Goal: Task Accomplishment & Management: Manage account settings

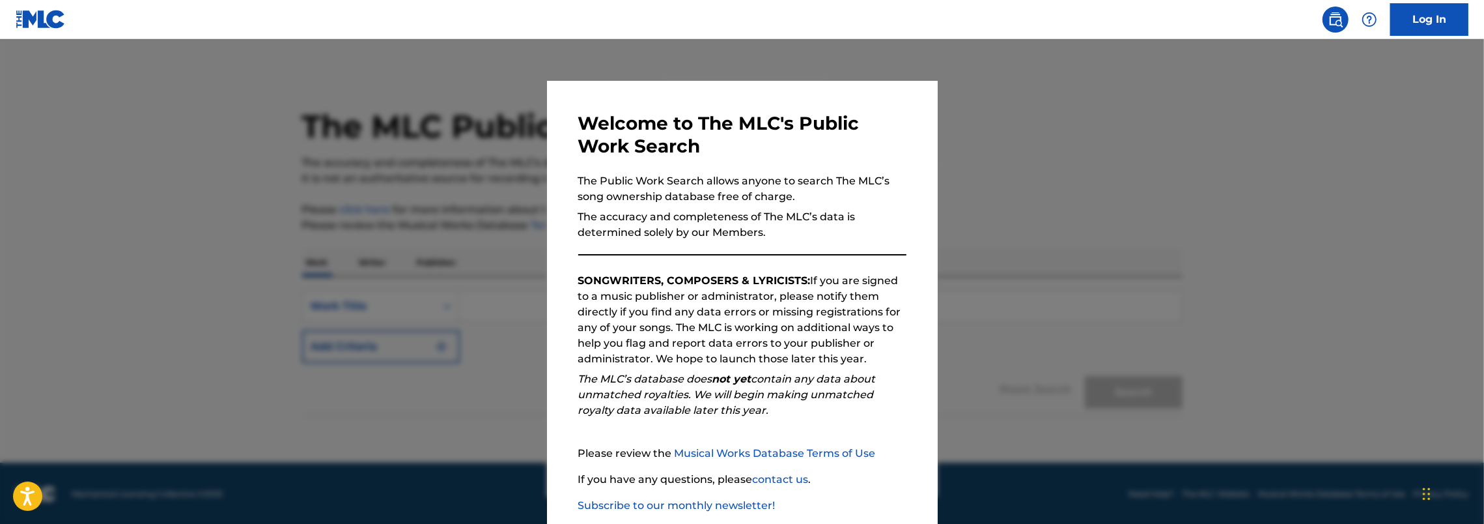
scroll to position [72, 0]
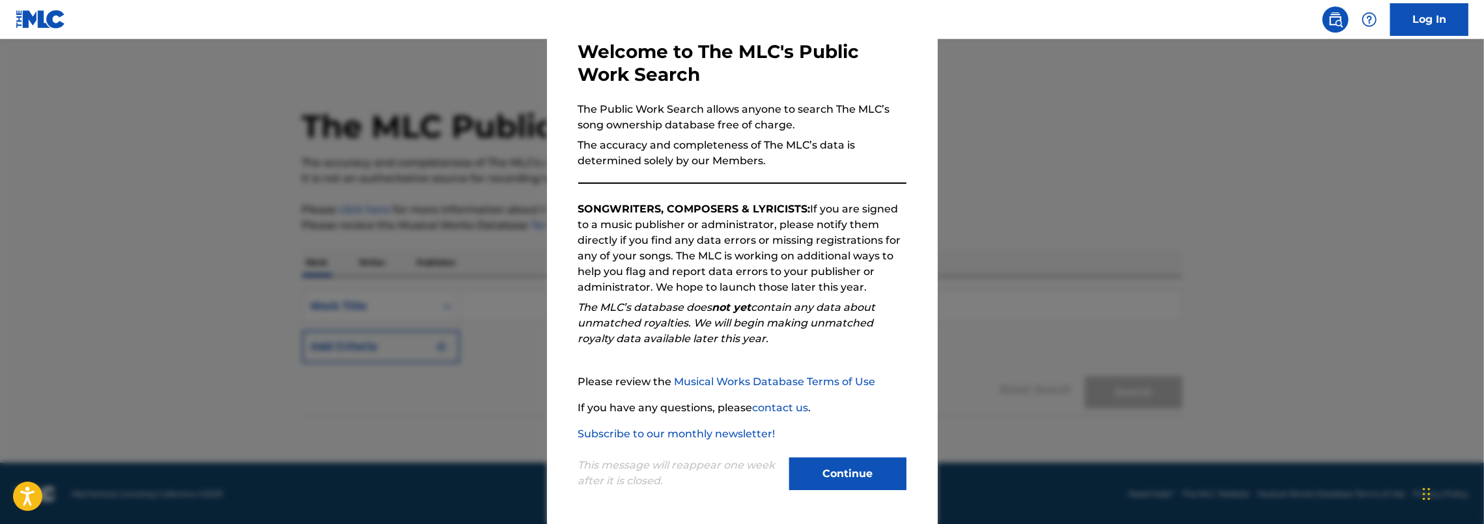
click at [852, 478] on button "Continue" at bounding box center [847, 473] width 117 height 33
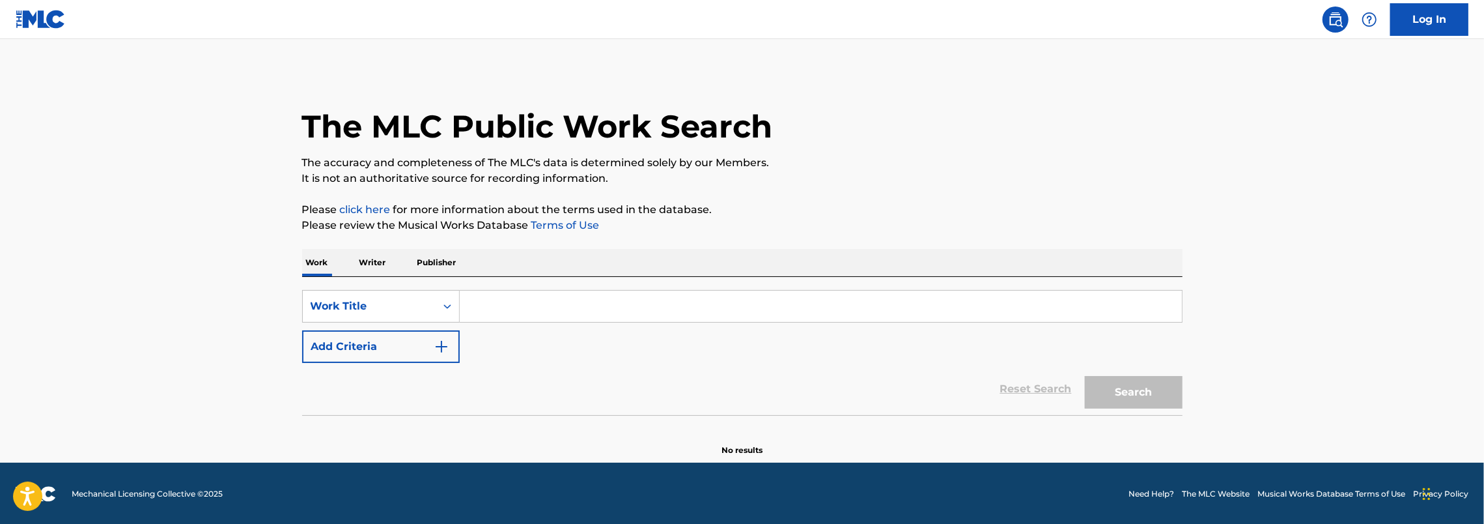
click at [1344, 20] on link at bounding box center [1336, 20] width 26 height 26
click at [376, 259] on p "Writer" at bounding box center [373, 262] width 35 height 27
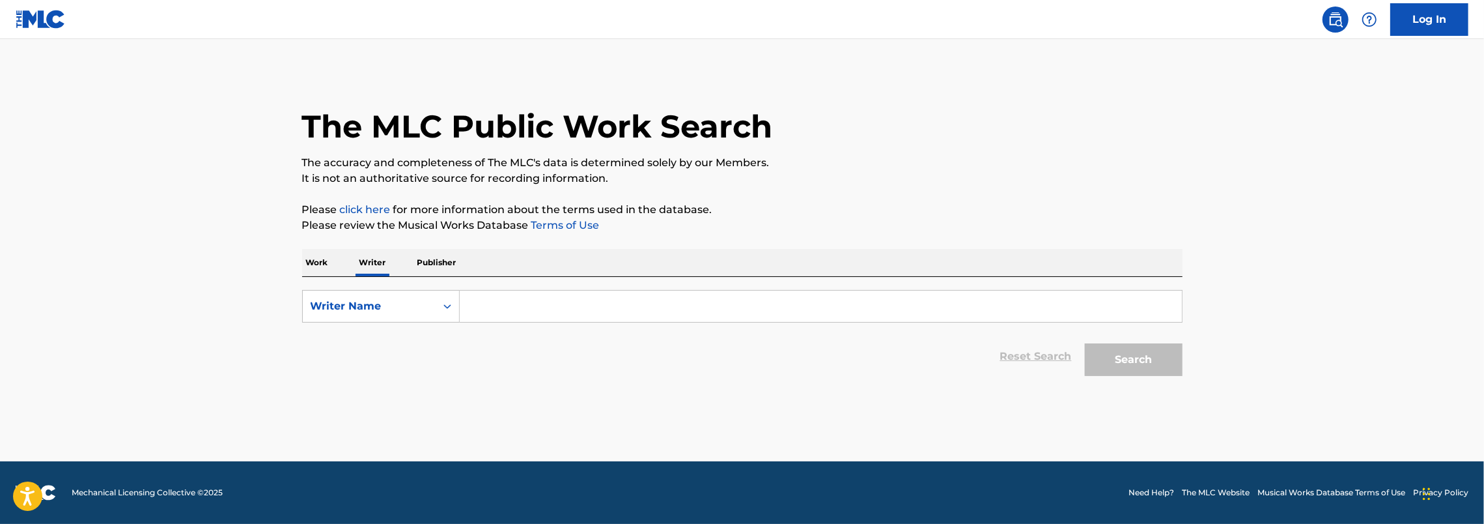
click at [317, 262] on p "Work" at bounding box center [317, 262] width 30 height 27
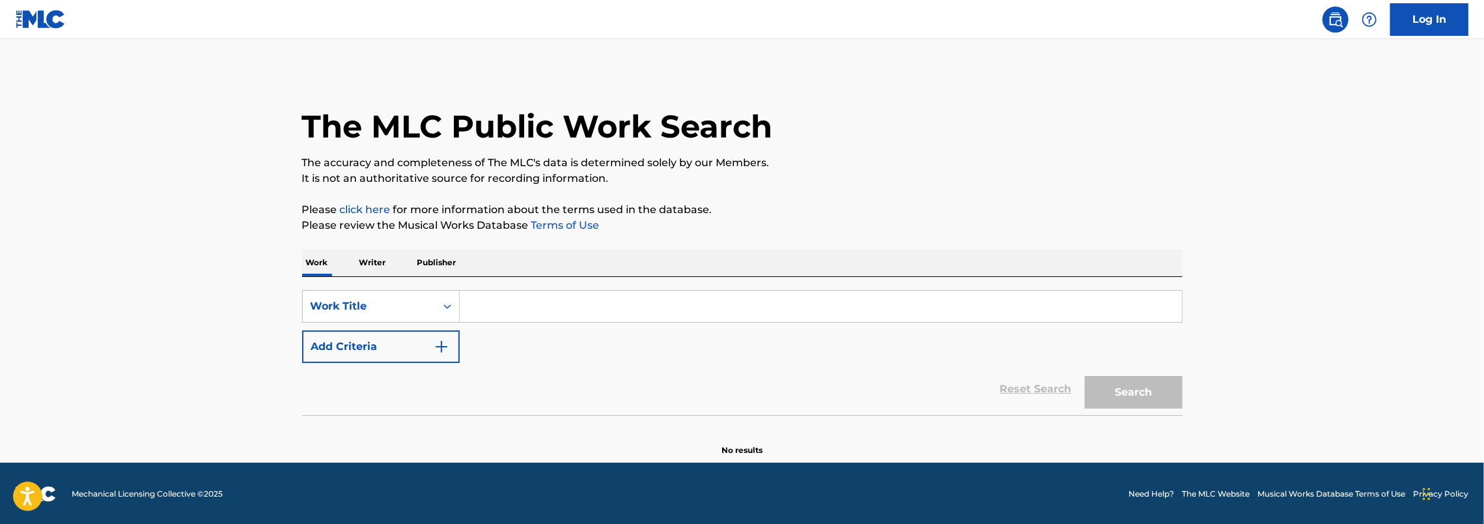
click at [1443, 17] on link "Log In" at bounding box center [1429, 19] width 78 height 33
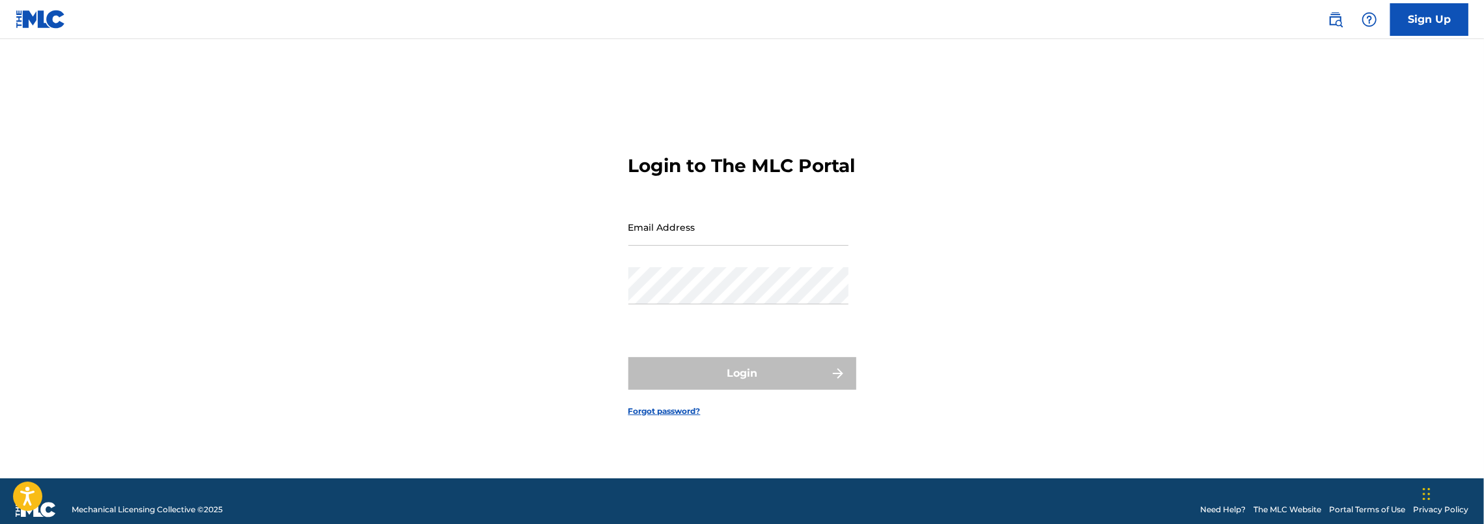
type input "[EMAIL_ADDRESS][DOMAIN_NAME]"
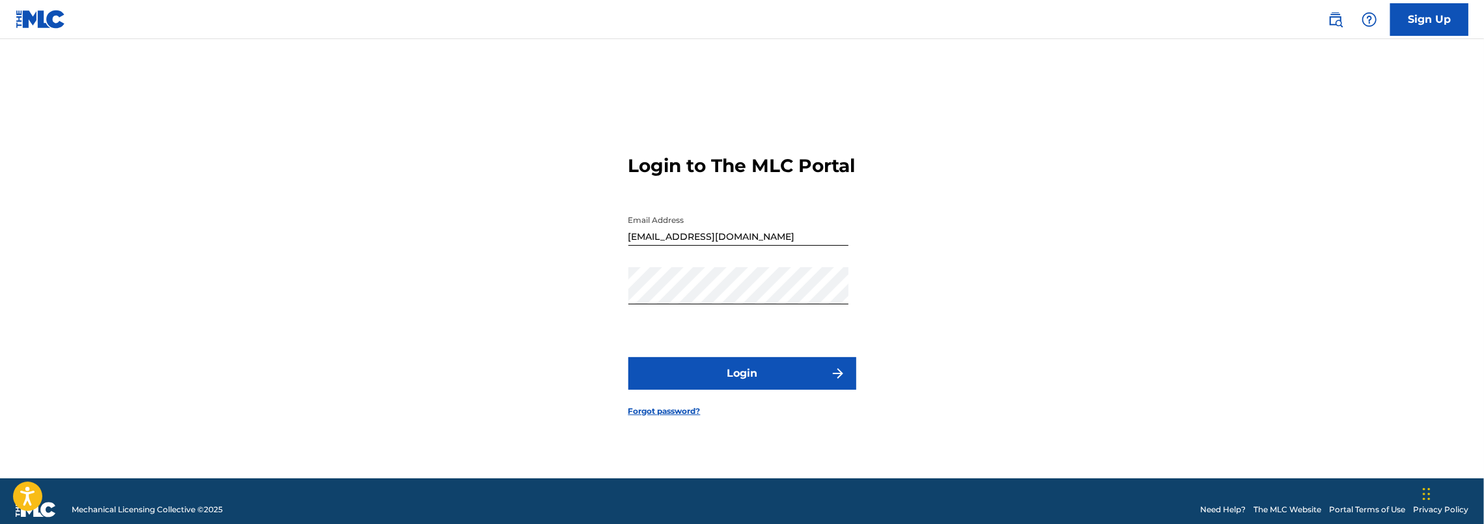
click at [718, 384] on button "Login" at bounding box center [742, 373] width 228 height 33
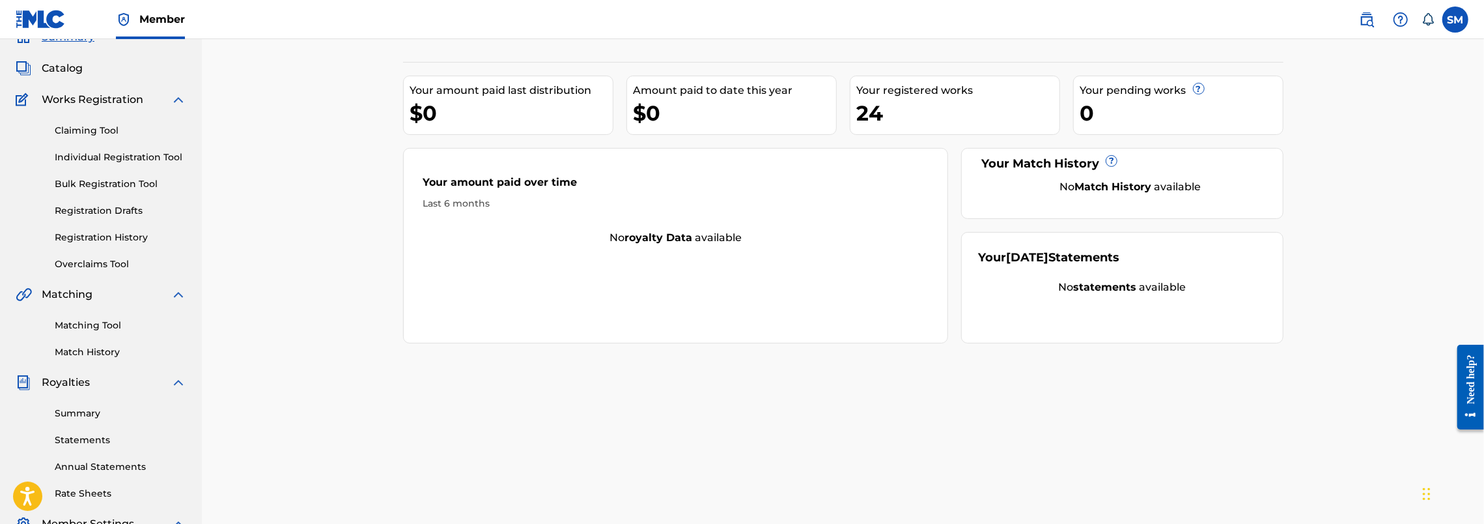
scroll to position [130, 0]
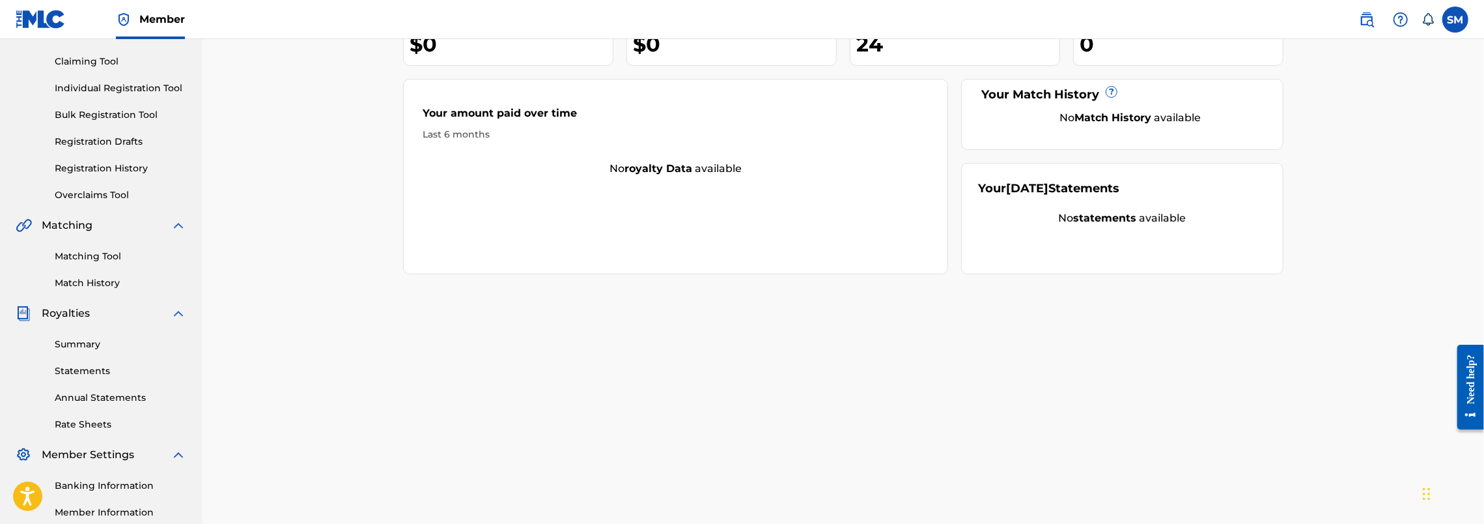
click at [92, 340] on link "Summary" at bounding box center [121, 344] width 132 height 14
